Goal: Entertainment & Leisure: Browse casually

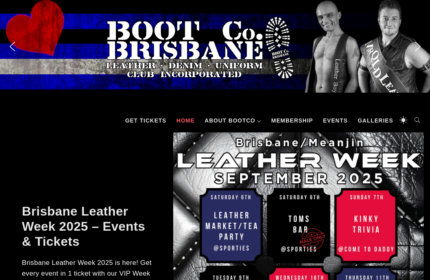
click at [383, 118] on link "Galleries" at bounding box center [374, 121] width 43 height 24
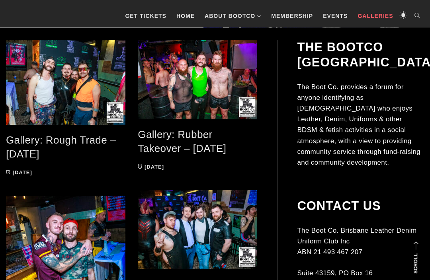
scroll to position [145, 0]
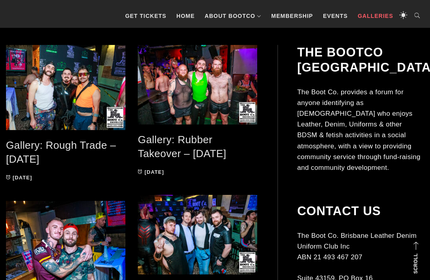
click at [51, 93] on span at bounding box center [66, 87] width 120 height 85
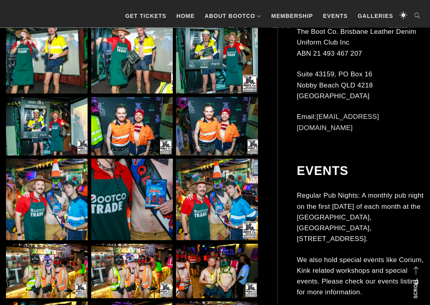
scroll to position [745, 0]
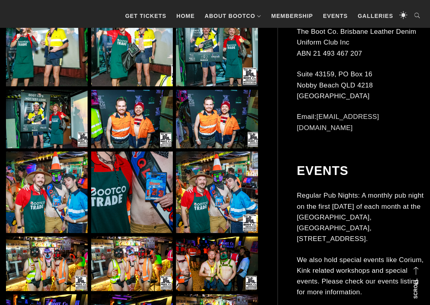
click at [136, 195] on img at bounding box center [132, 193] width 82 height 82
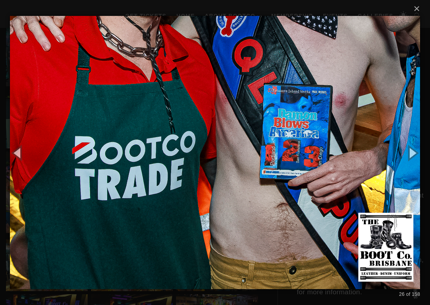
click at [46, 84] on img at bounding box center [215, 152] width 410 height 305
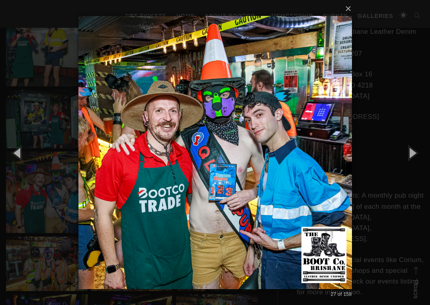
click at [347, 13] on button "×" at bounding box center [217, 9] width 273 height 18
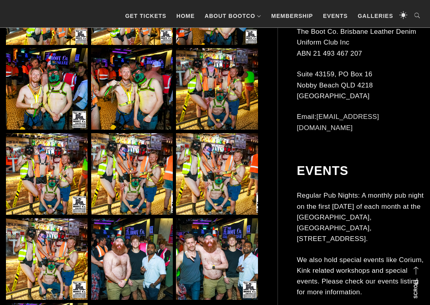
scroll to position [992, 0]
click at [115, 193] on img at bounding box center [132, 174] width 82 height 82
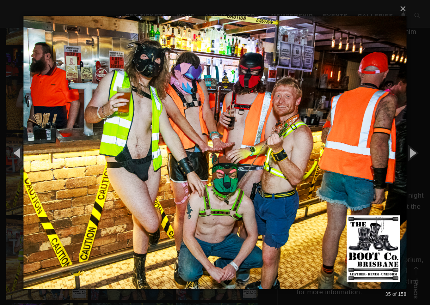
click at [402, 11] on button "×" at bounding box center [217, 9] width 383 height 18
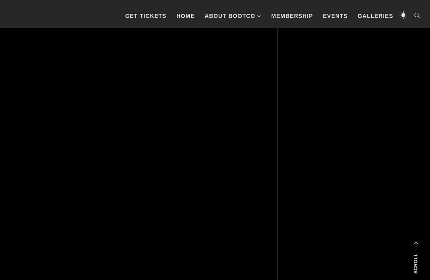
scroll to position [3584, 0]
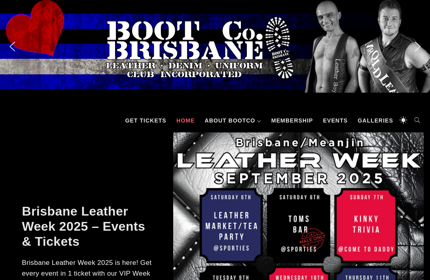
click at [378, 122] on link "Galleries" at bounding box center [374, 121] width 43 height 24
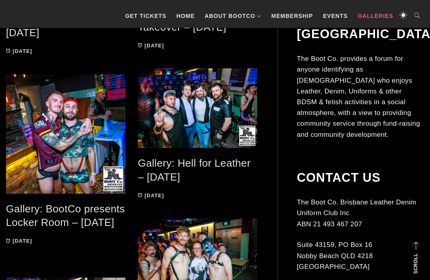
scroll to position [271, 0]
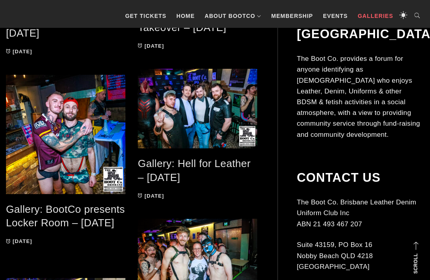
click at [180, 120] on span at bounding box center [198, 109] width 120 height 80
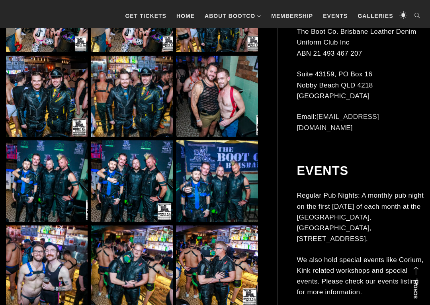
scroll to position [371, 0]
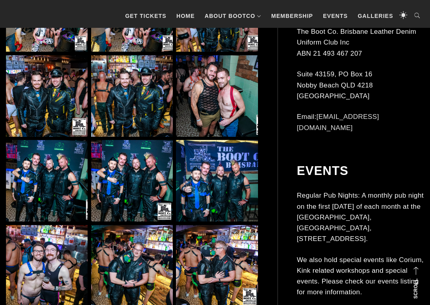
click at [43, 189] on img at bounding box center [47, 181] width 82 height 82
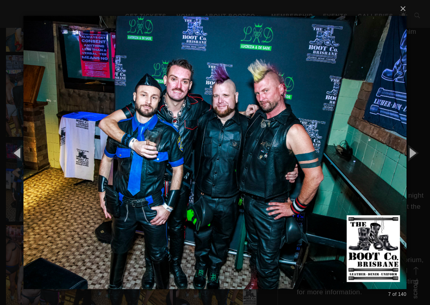
click at [403, 14] on button "×" at bounding box center [217, 9] width 383 height 18
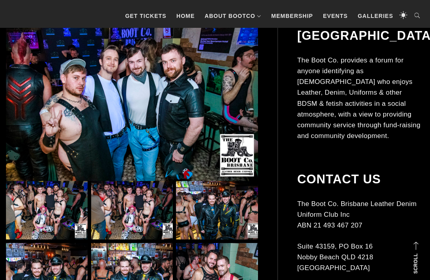
scroll to position [182, 0]
